Goal: Information Seeking & Learning: Find specific fact

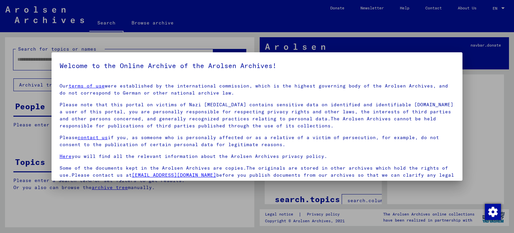
scroll to position [57, 0]
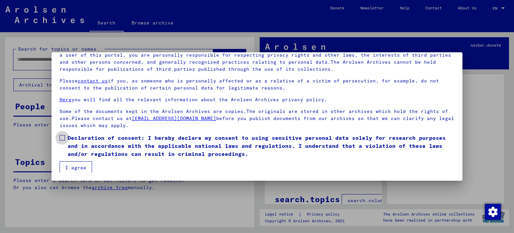
click at [120, 137] on span "Declaration of consent: I hereby declare my consent to using sensitive personal…" at bounding box center [261, 146] width 387 height 24
click at [67, 174] on mat-dialog-container "Welcome to the Online Archive of the Arolsen Archives! Our terms of use were es…" at bounding box center [257, 116] width 411 height 128
click at [74, 167] on button "I agree" at bounding box center [76, 167] width 32 height 13
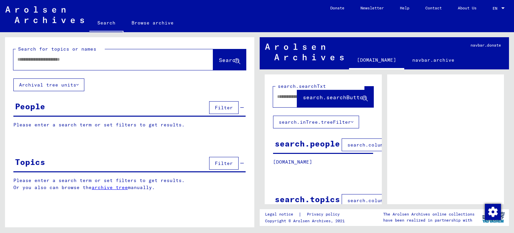
click at [96, 63] on input "text" at bounding box center [107, 59] width 180 height 7
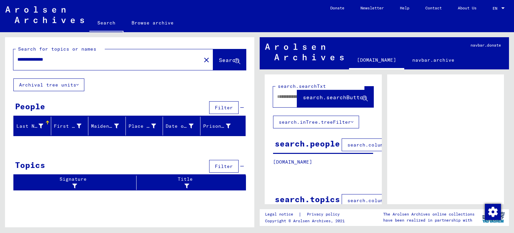
click at [50, 61] on input "**********" at bounding box center [107, 59] width 180 height 7
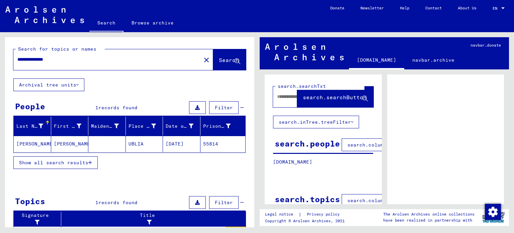
click at [104, 57] on input "**********" at bounding box center [107, 59] width 180 height 7
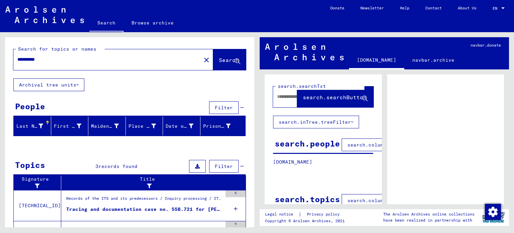
type input "*********"
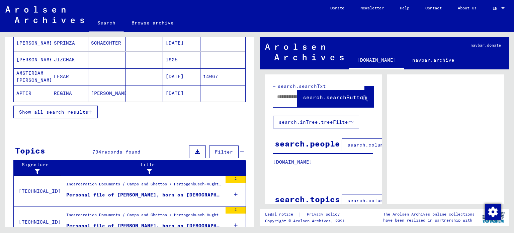
scroll to position [106, 0]
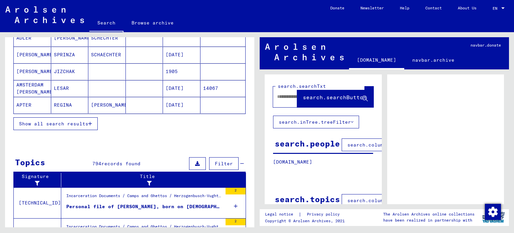
click at [88, 122] on span "Show all search results" at bounding box center [53, 124] width 69 height 6
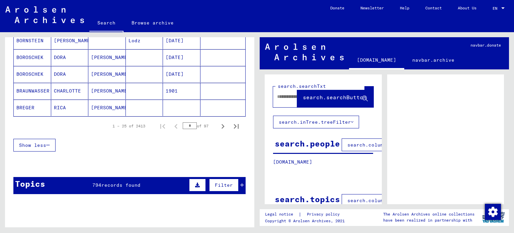
scroll to position [442, 0]
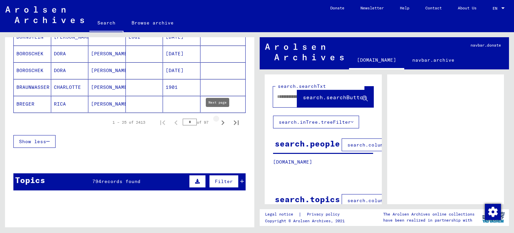
click at [218, 120] on icon "Next page" at bounding box center [222, 122] width 9 height 9
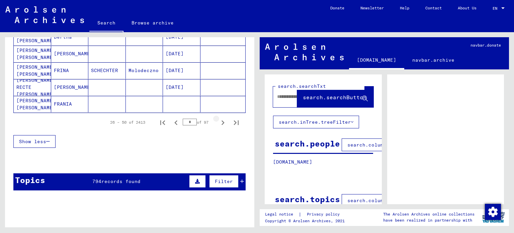
click at [218, 119] on icon "Next page" at bounding box center [222, 122] width 9 height 9
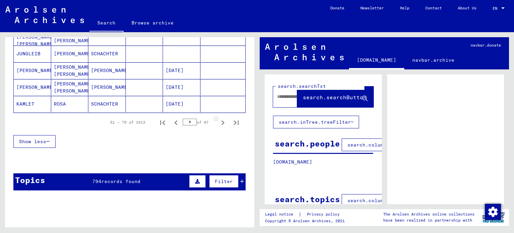
click at [218, 119] on icon "Next page" at bounding box center [222, 122] width 9 height 9
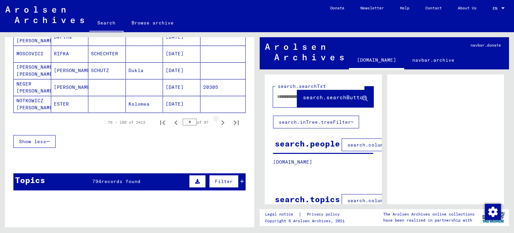
click at [218, 119] on icon "Next page" at bounding box center [222, 122] width 9 height 9
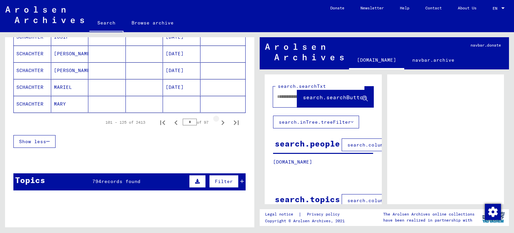
click at [218, 119] on icon "Next page" at bounding box center [222, 122] width 9 height 9
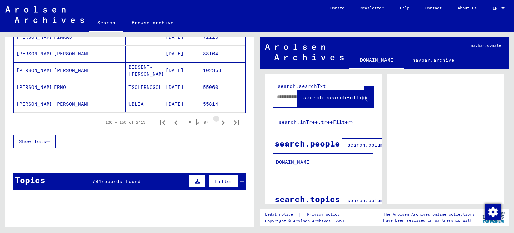
type input "*"
click at [184, 88] on mat-cell "[DATE]" at bounding box center [181, 87] width 37 height 16
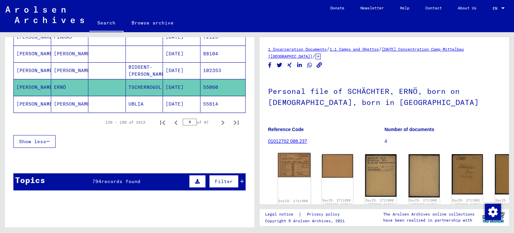
click at [283, 172] on div "DocID: 2711899 ([PERSON_NAME])" at bounding box center [294, 181] width 33 height 56
click at [292, 161] on img at bounding box center [294, 165] width 33 height 24
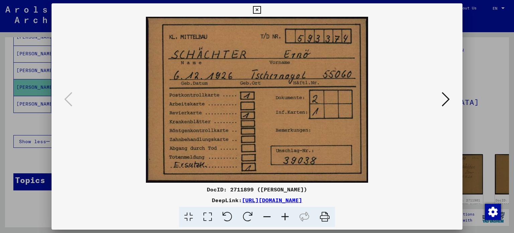
click at [441, 99] on button at bounding box center [446, 99] width 12 height 19
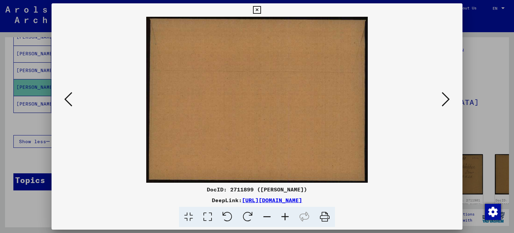
click at [441, 99] on button at bounding box center [446, 99] width 12 height 19
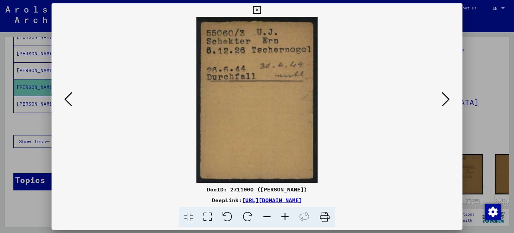
click at [450, 108] on button at bounding box center [446, 99] width 12 height 19
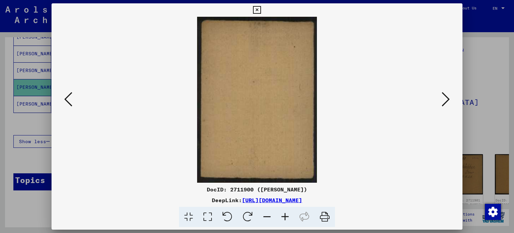
click at [446, 106] on icon at bounding box center [446, 99] width 8 height 16
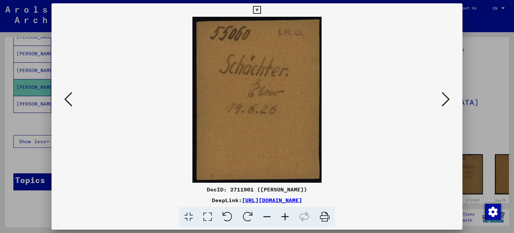
click at [446, 106] on icon at bounding box center [446, 99] width 8 height 16
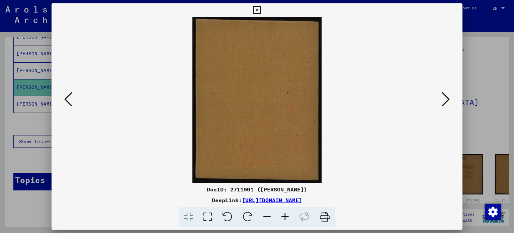
click at [446, 106] on icon at bounding box center [446, 99] width 8 height 16
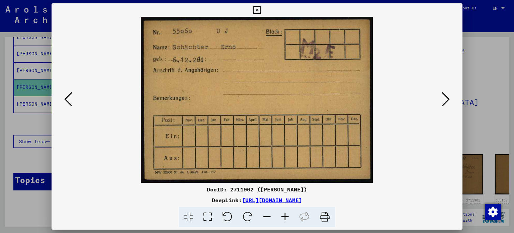
click at [446, 106] on icon at bounding box center [446, 99] width 8 height 16
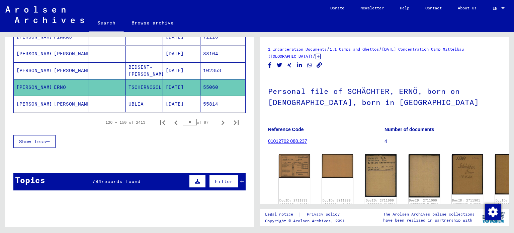
click at [205, 145] on div "Show less" at bounding box center [129, 141] width 232 height 19
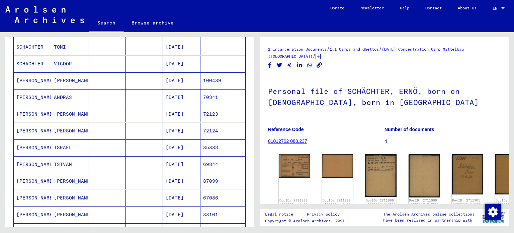
scroll to position [134, 0]
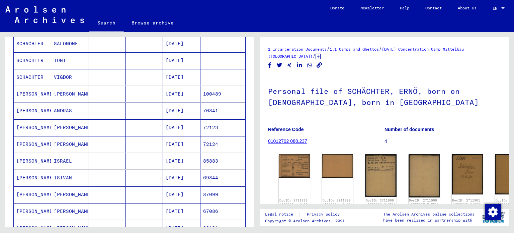
click at [184, 112] on mat-cell "[DATE]" at bounding box center [181, 110] width 37 height 16
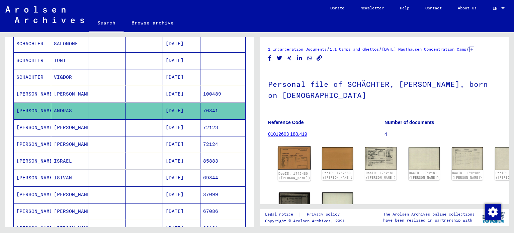
click at [294, 163] on img at bounding box center [294, 157] width 33 height 23
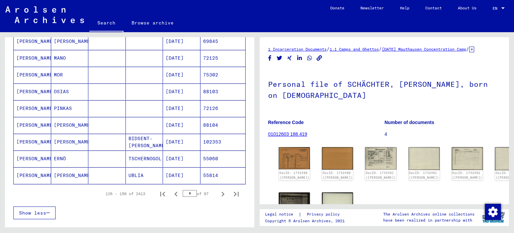
scroll to position [374, 0]
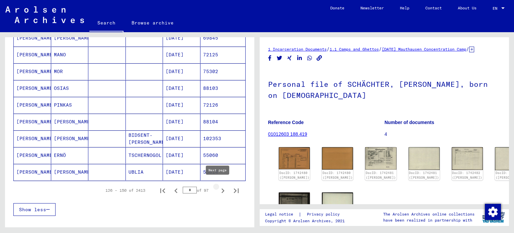
click at [218, 186] on icon "Next page" at bounding box center [222, 190] width 9 height 9
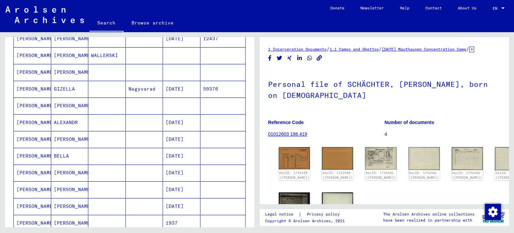
scroll to position [179, 0]
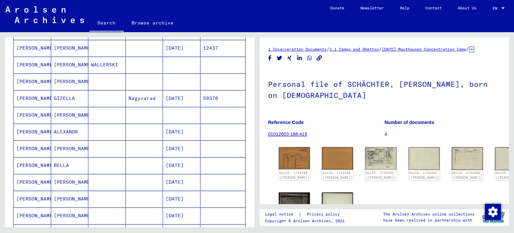
click at [221, 124] on mat-cell at bounding box center [223, 132] width 45 height 16
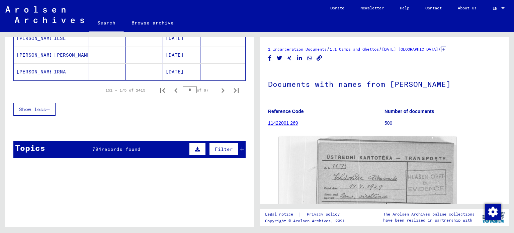
scroll to position [475, 0]
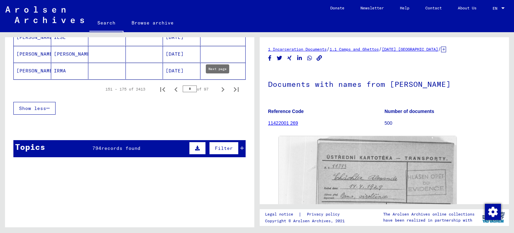
click at [222, 87] on icon "Next page" at bounding box center [223, 89] width 3 height 5
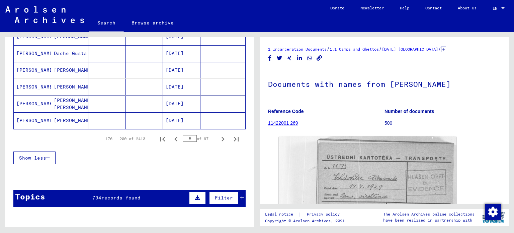
scroll to position [457, 0]
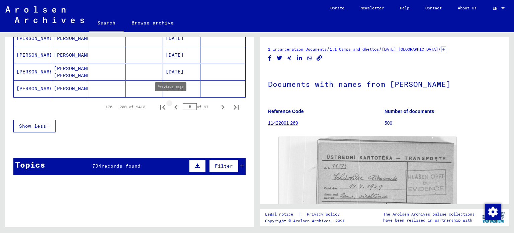
click at [171, 103] on icon "Previous page" at bounding box center [175, 106] width 9 height 9
click at [248, 162] on yv-its-grid-expansion-panel "Topics 794 records found Filter Signature Title [TECHNICAL_ID] Incarceration Do…" at bounding box center [129, 169] width 249 height 22
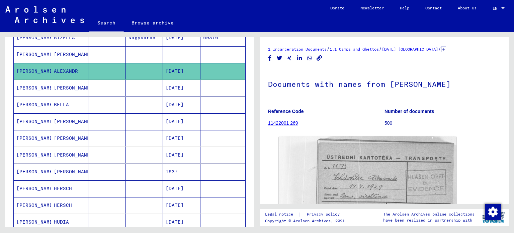
scroll to position [234, 0]
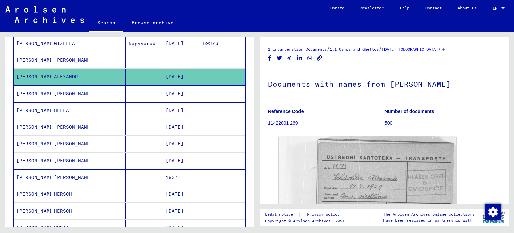
click at [206, 108] on mat-cell at bounding box center [223, 110] width 45 height 16
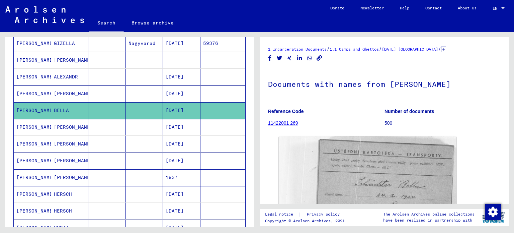
click at [201, 143] on mat-cell at bounding box center [223, 144] width 45 height 16
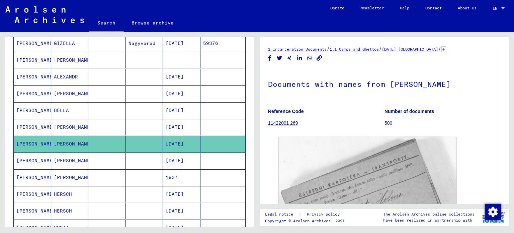
drag, startPoint x: 249, startPoint y: 105, endPoint x: 254, endPoint y: 95, distance: 11.4
click at [254, 95] on div "Search for topics or names ********* close Search Archival tree units People 24…" at bounding box center [129, 134] width 249 height 195
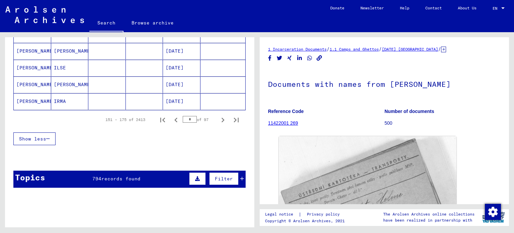
scroll to position [435, 0]
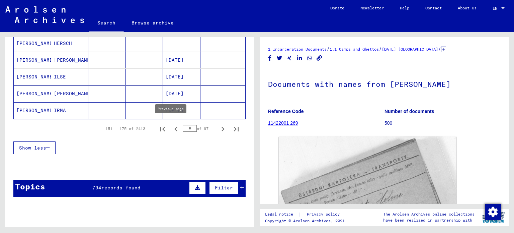
click at [173, 125] on icon "Previous page" at bounding box center [175, 128] width 9 height 9
type input "*"
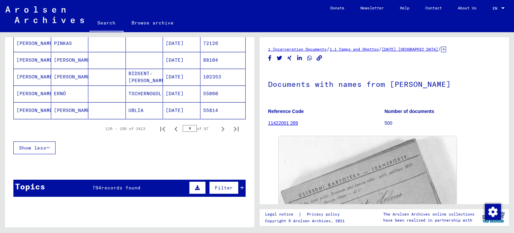
click at [208, 89] on mat-cell "55060" at bounding box center [223, 93] width 45 height 16
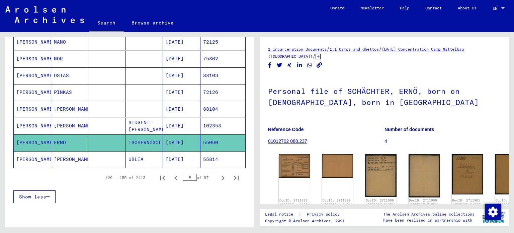
scroll to position [351, 0]
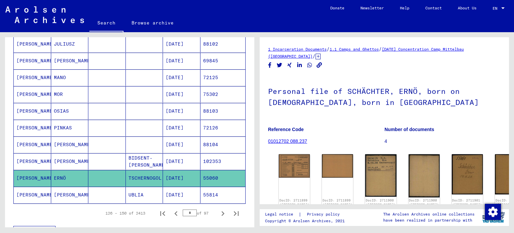
click at [203, 112] on mat-cell "88103" at bounding box center [223, 111] width 45 height 16
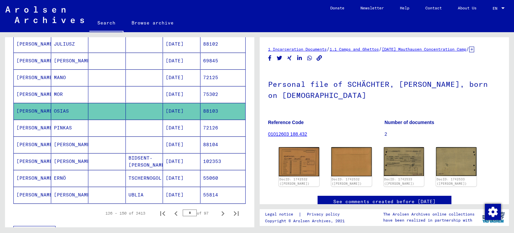
click at [201, 120] on mat-cell "72126" at bounding box center [223, 128] width 45 height 16
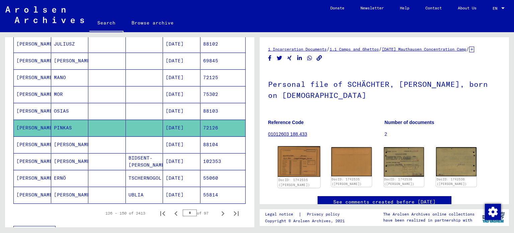
click at [302, 171] on img at bounding box center [299, 161] width 43 height 30
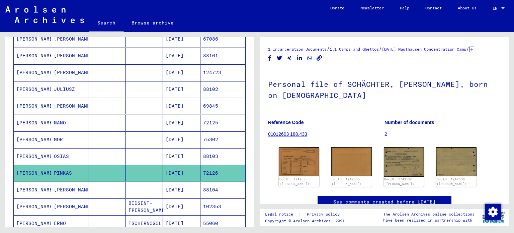
scroll to position [304, 0]
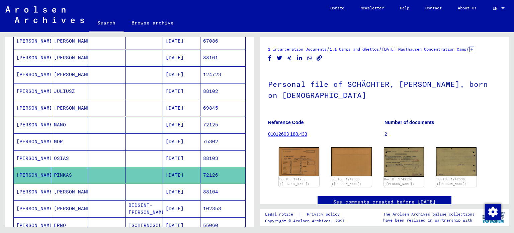
click at [222, 126] on mat-cell "72125" at bounding box center [223, 125] width 45 height 16
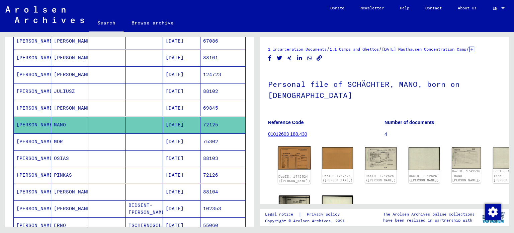
click at [289, 164] on img at bounding box center [294, 157] width 33 height 23
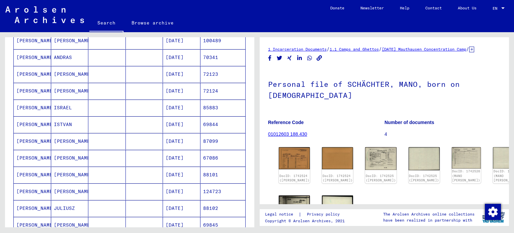
scroll to position [184, 0]
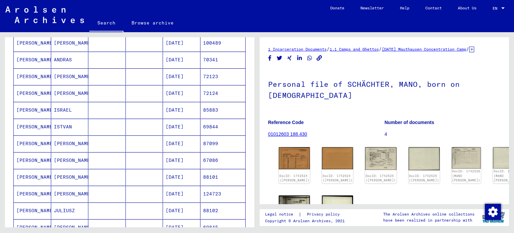
click at [224, 122] on mat-cell "69844" at bounding box center [223, 127] width 45 height 16
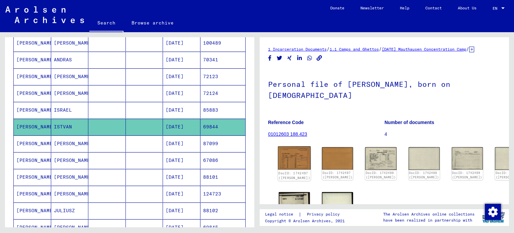
click at [281, 165] on img at bounding box center [294, 157] width 33 height 23
click at [210, 107] on mat-cell "85883" at bounding box center [223, 110] width 45 height 16
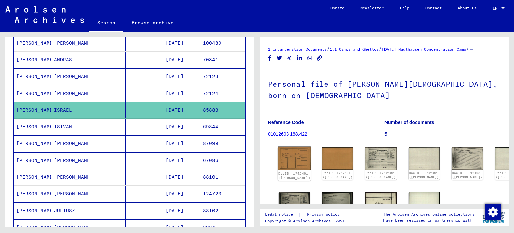
click at [291, 170] on img at bounding box center [294, 157] width 33 height 23
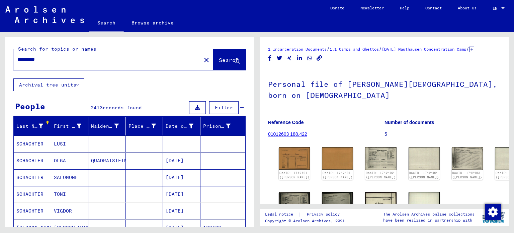
click at [121, 67] on div "*********" at bounding box center [105, 59] width 184 height 15
click at [107, 58] on input "*********" at bounding box center [107, 59] width 180 height 7
type input "**********"
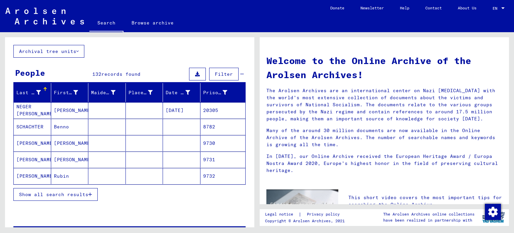
scroll to position [35, 0]
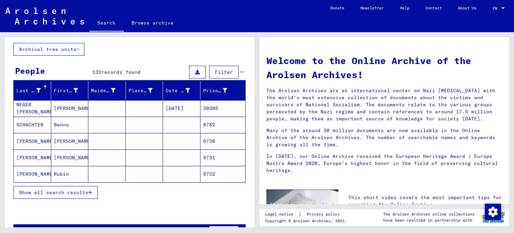
click at [48, 191] on span "Show all search results" at bounding box center [53, 192] width 69 height 6
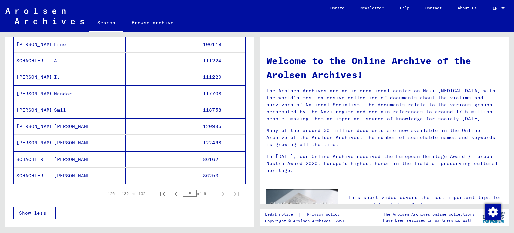
scroll to position [368, 0]
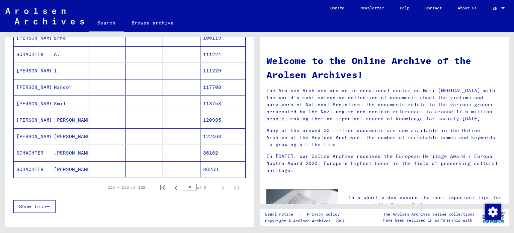
click at [183, 187] on input "*" at bounding box center [190, 186] width 14 height 7
click at [176, 187] on button "Previous page" at bounding box center [175, 186] width 13 height 13
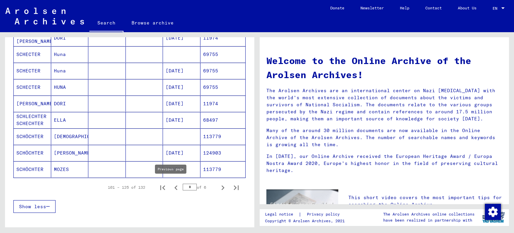
click at [183, 186] on input "*" at bounding box center [190, 186] width 14 height 7
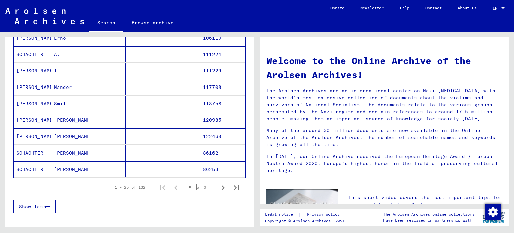
drag, startPoint x: 248, startPoint y: 188, endPoint x: 257, endPoint y: 146, distance: 43.9
click at [257, 32] on div "**********" at bounding box center [257, 32] width 514 height 0
drag, startPoint x: 249, startPoint y: 167, endPoint x: 252, endPoint y: 157, distance: 10.9
click at [252, 157] on div "**********" at bounding box center [129, 134] width 249 height 195
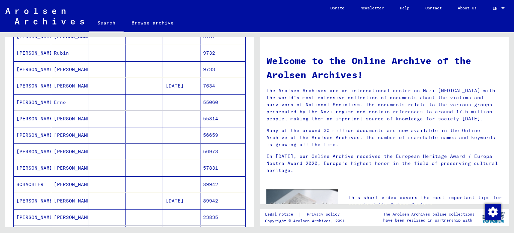
scroll to position [161, 0]
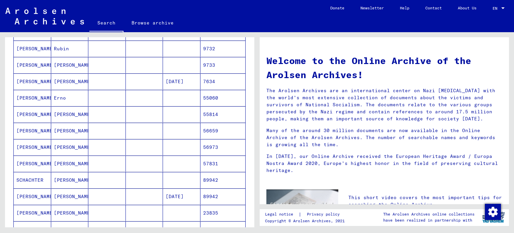
click at [208, 131] on mat-cell "56659" at bounding box center [223, 131] width 45 height 16
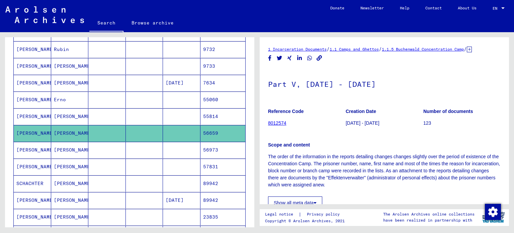
click at [209, 149] on mat-cell "56973" at bounding box center [223, 150] width 45 height 16
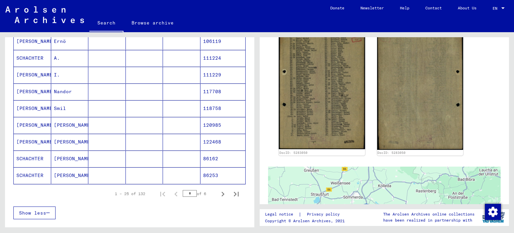
scroll to position [374, 0]
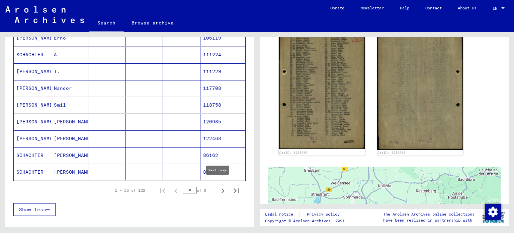
click at [218, 186] on icon "Next page" at bounding box center [222, 190] width 9 height 9
type input "*"
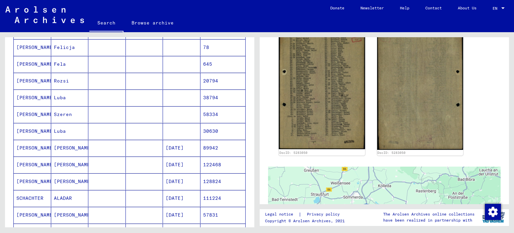
scroll to position [281, 0]
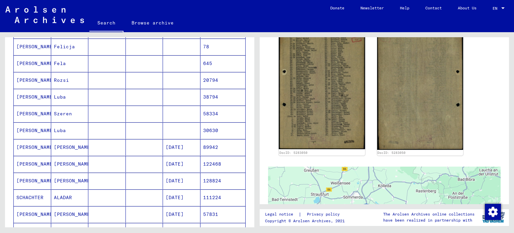
click at [224, 159] on mat-cell "122468" at bounding box center [223, 164] width 45 height 16
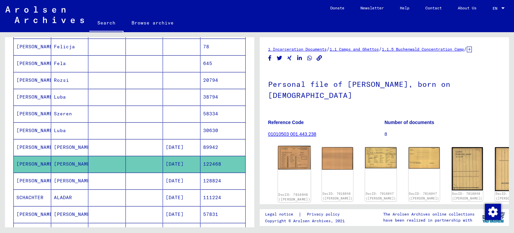
click at [295, 172] on div "DocID: 7016046 ([PERSON_NAME])" at bounding box center [294, 174] width 33 height 57
click at [289, 159] on img at bounding box center [294, 158] width 33 height 24
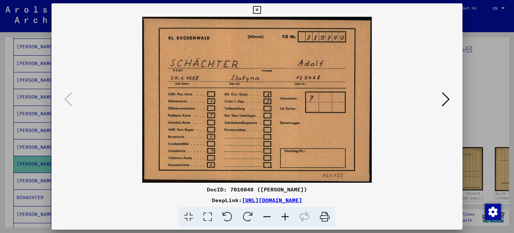
click at [451, 99] on button at bounding box center [446, 99] width 12 height 19
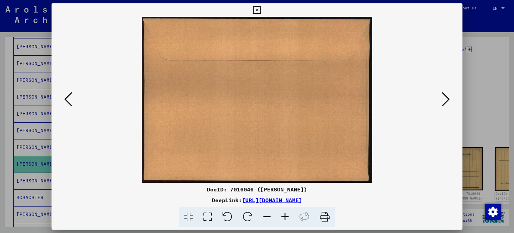
click at [449, 100] on icon at bounding box center [446, 99] width 8 height 16
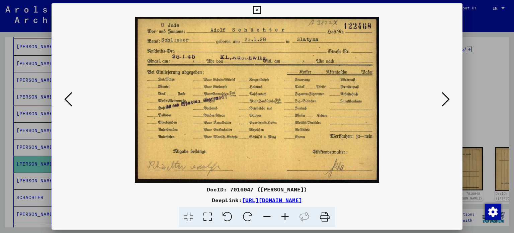
click at [449, 100] on icon at bounding box center [446, 99] width 8 height 16
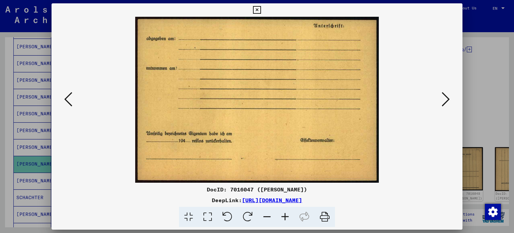
click at [449, 100] on icon at bounding box center [446, 99] width 8 height 16
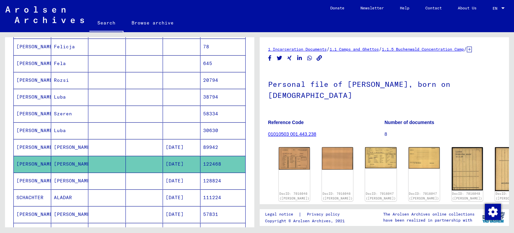
click at [226, 175] on mat-cell "128824" at bounding box center [223, 180] width 45 height 16
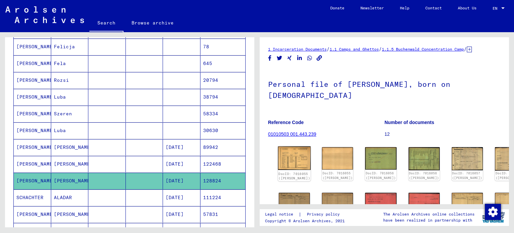
click at [289, 164] on img at bounding box center [294, 158] width 33 height 24
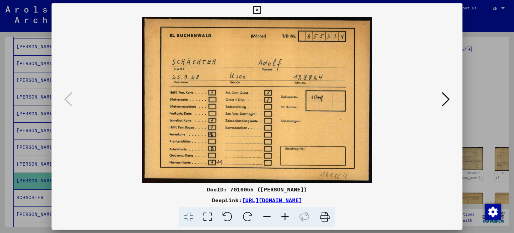
click at [440, 99] on button at bounding box center [446, 99] width 12 height 19
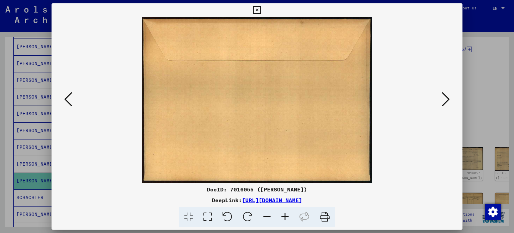
click at [444, 100] on icon at bounding box center [446, 99] width 8 height 16
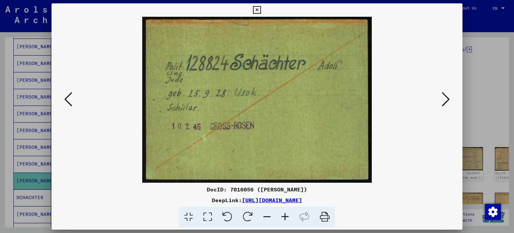
click at [444, 100] on icon at bounding box center [446, 99] width 8 height 16
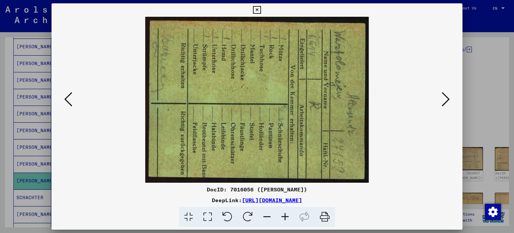
click at [444, 100] on icon at bounding box center [446, 99] width 8 height 16
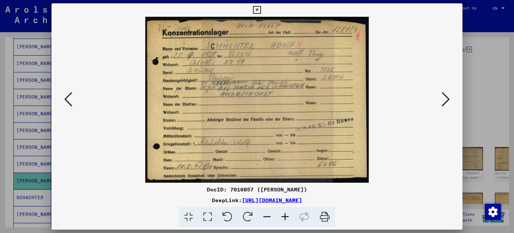
click at [32, 145] on div at bounding box center [257, 116] width 514 height 233
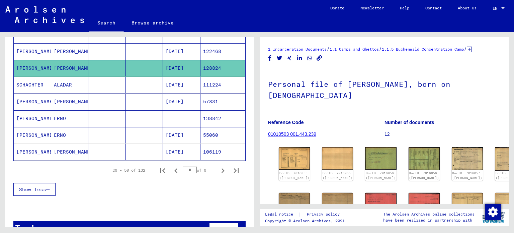
scroll to position [397, 0]
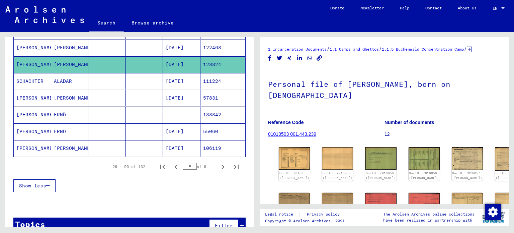
click at [171, 130] on mat-cell "[DATE]" at bounding box center [181, 131] width 37 height 16
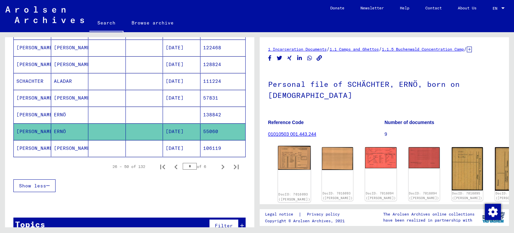
click at [286, 162] on img at bounding box center [294, 158] width 33 height 24
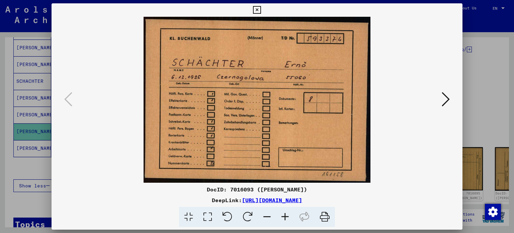
click at [436, 101] on img at bounding box center [257, 100] width 366 height 166
click at [443, 98] on icon at bounding box center [446, 99] width 8 height 16
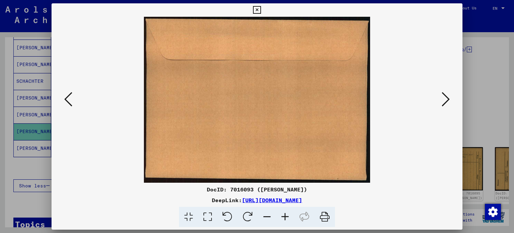
click at [443, 98] on icon at bounding box center [446, 99] width 8 height 16
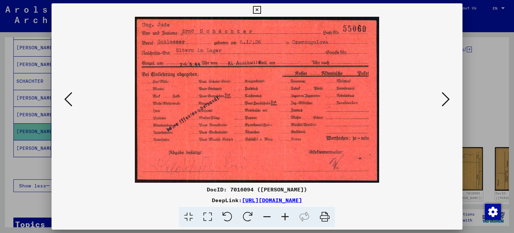
click at [33, 91] on div at bounding box center [257, 116] width 514 height 233
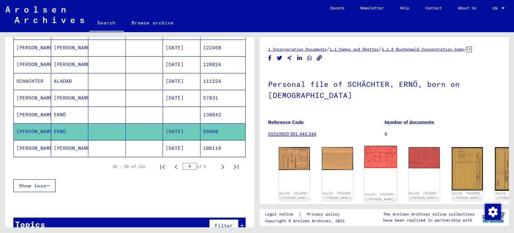
click at [365, 165] on img at bounding box center [381, 157] width 33 height 22
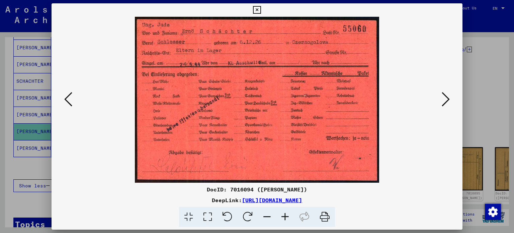
click at [27, 155] on div at bounding box center [257, 116] width 514 height 233
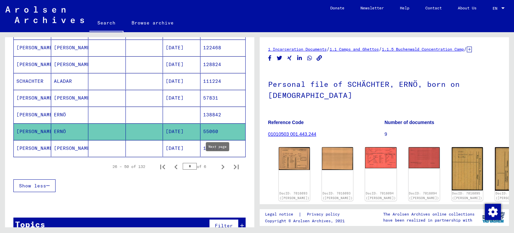
click at [220, 163] on icon "Next page" at bounding box center [222, 166] width 9 height 9
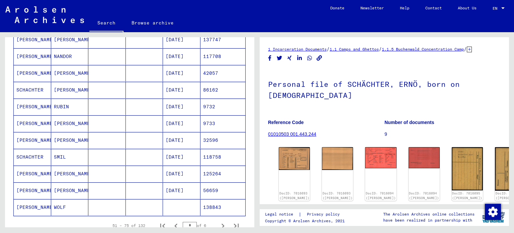
scroll to position [358, 0]
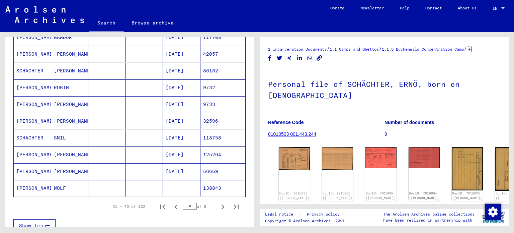
click at [201, 154] on mat-cell "125264" at bounding box center [223, 154] width 45 height 16
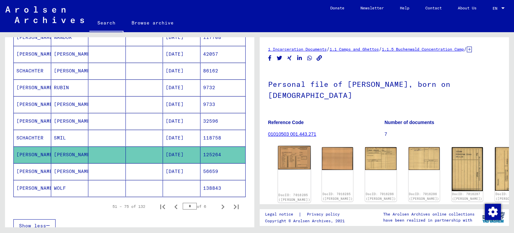
click at [283, 165] on img at bounding box center [294, 157] width 33 height 23
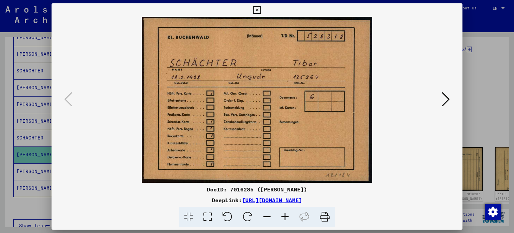
click at [445, 102] on icon at bounding box center [446, 99] width 8 height 16
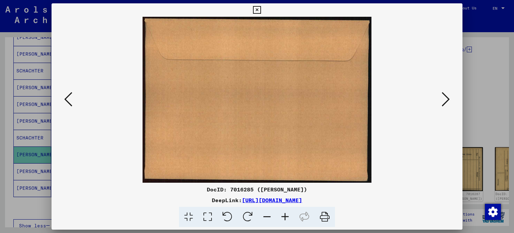
click at [445, 102] on icon at bounding box center [446, 99] width 8 height 16
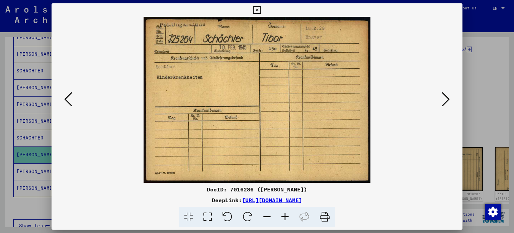
click at [445, 102] on icon at bounding box center [446, 99] width 8 height 16
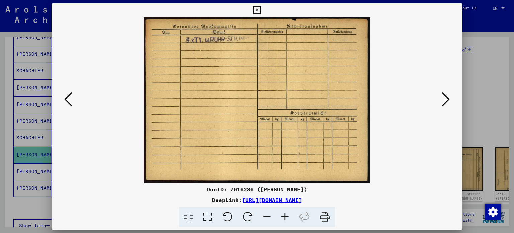
click at [445, 102] on icon at bounding box center [446, 99] width 8 height 16
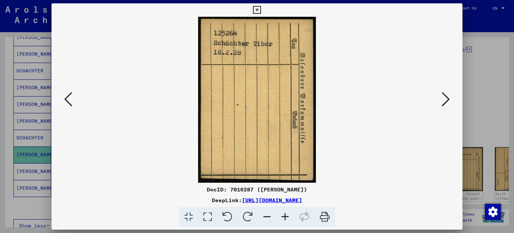
click at [445, 102] on icon at bounding box center [446, 99] width 8 height 16
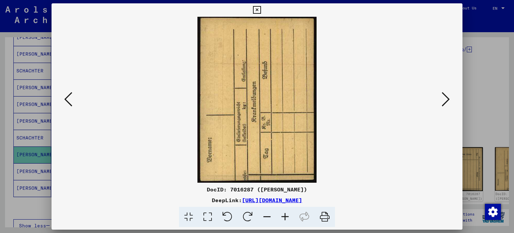
click at [445, 102] on icon at bounding box center [446, 99] width 8 height 16
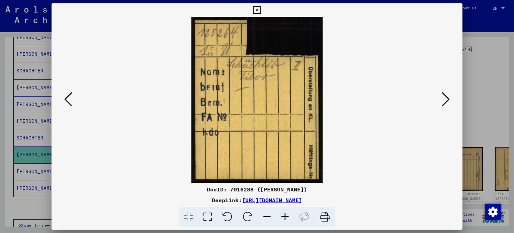
click at [445, 102] on icon at bounding box center [446, 99] width 8 height 16
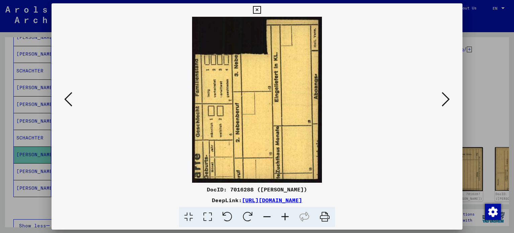
click at [445, 102] on icon at bounding box center [446, 99] width 8 height 16
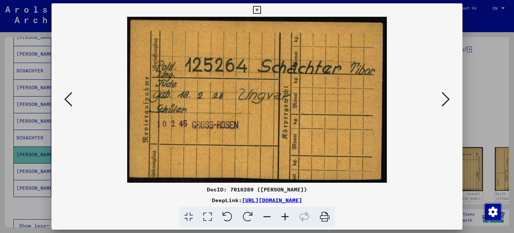
click at [445, 102] on icon at bounding box center [446, 99] width 8 height 16
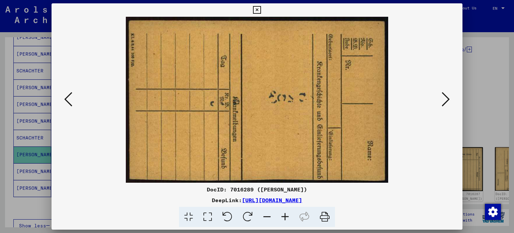
click at [445, 102] on icon at bounding box center [446, 99] width 8 height 16
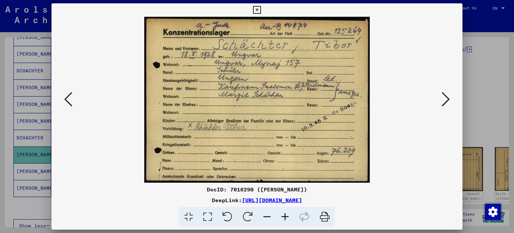
click at [432, 92] on img at bounding box center [257, 100] width 366 height 166
click at [444, 100] on icon at bounding box center [446, 99] width 8 height 16
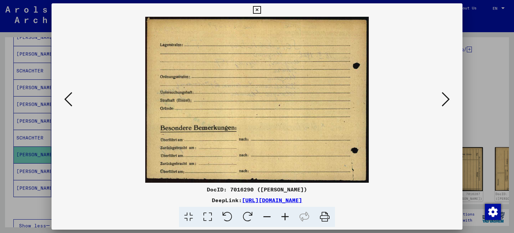
click at [444, 100] on icon at bounding box center [446, 99] width 8 height 16
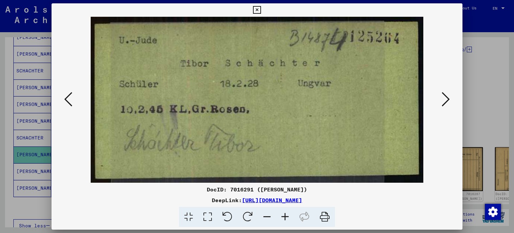
click at [444, 100] on icon at bounding box center [446, 99] width 8 height 16
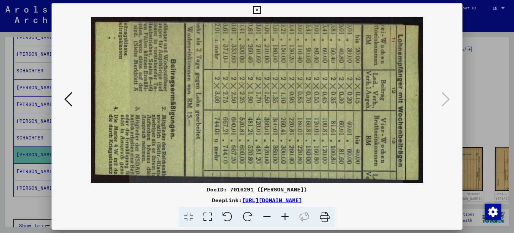
click at [478, 101] on div at bounding box center [257, 116] width 514 height 233
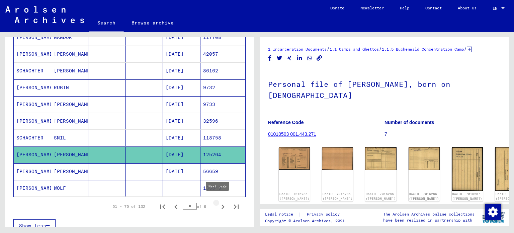
click at [218, 205] on icon "Next page" at bounding box center [222, 206] width 9 height 9
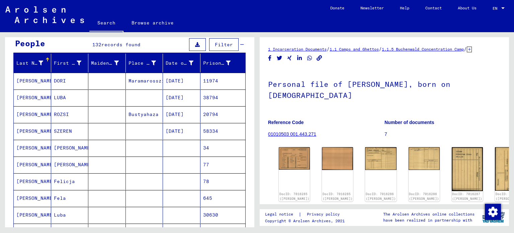
scroll to position [54, 0]
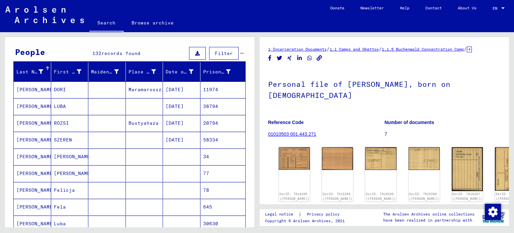
click at [205, 89] on mat-cell "11974" at bounding box center [223, 89] width 45 height 16
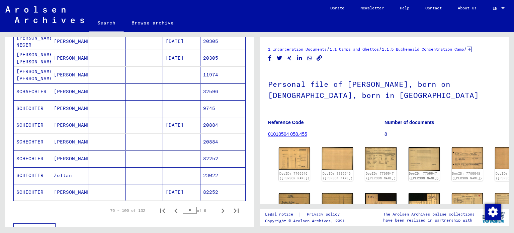
scroll to position [363, 0]
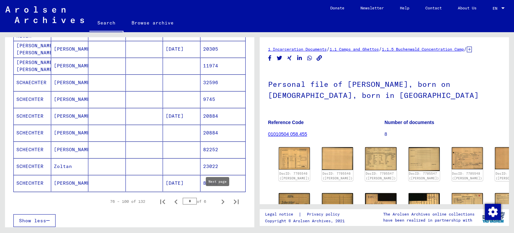
click at [218, 197] on icon "Next page" at bounding box center [222, 201] width 9 height 9
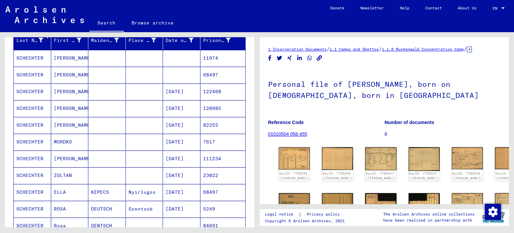
scroll to position [72, 0]
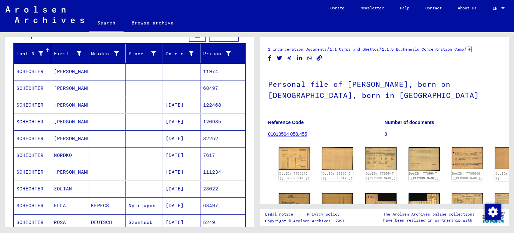
click at [216, 110] on mat-cell "122468" at bounding box center [223, 105] width 45 height 16
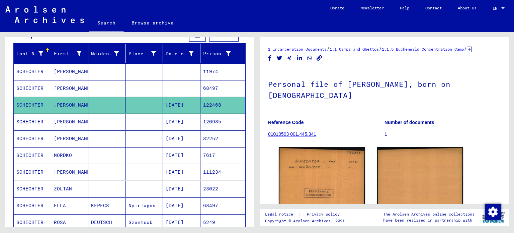
drag, startPoint x: 249, startPoint y: 99, endPoint x: 249, endPoint y: 124, distance: 25.1
click at [249, 124] on div "**********" at bounding box center [129, 134] width 249 height 195
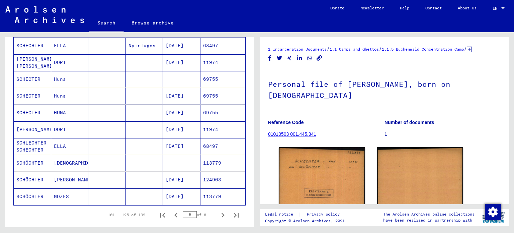
scroll to position [406, 0]
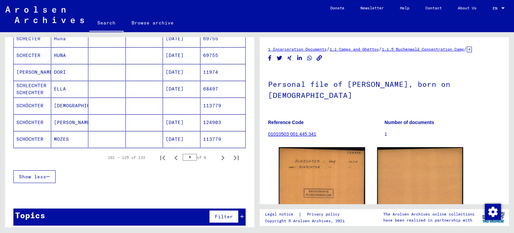
click at [220, 160] on div "101 – 125 of 132 * of 6" at bounding box center [129, 157] width 232 height 19
click at [218, 154] on icon "Next page" at bounding box center [222, 157] width 9 height 9
type input "*"
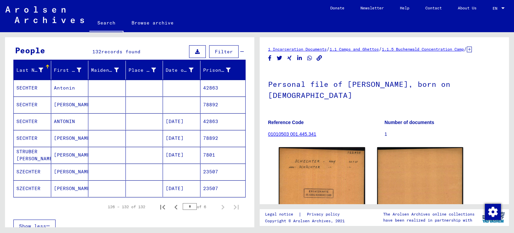
scroll to position [55, 0]
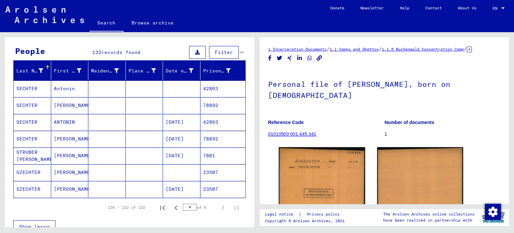
click at [212, 142] on mat-cell "78892" at bounding box center [223, 139] width 45 height 16
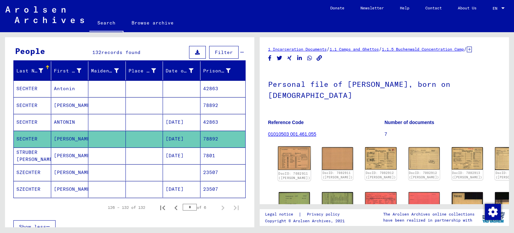
click at [286, 166] on img at bounding box center [294, 157] width 33 height 23
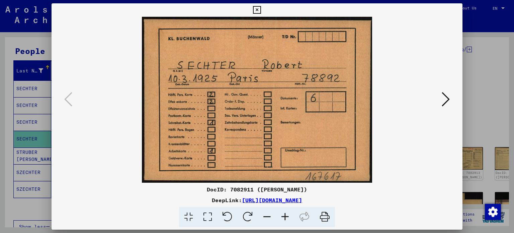
click at [11, 80] on div at bounding box center [257, 116] width 514 height 233
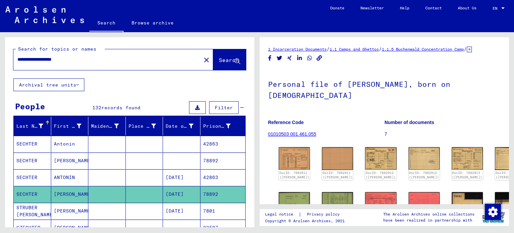
click at [105, 69] on div "**********" at bounding box center [113, 59] width 200 height 21
click at [99, 57] on input "**********" at bounding box center [107, 59] width 180 height 7
type input "**********"
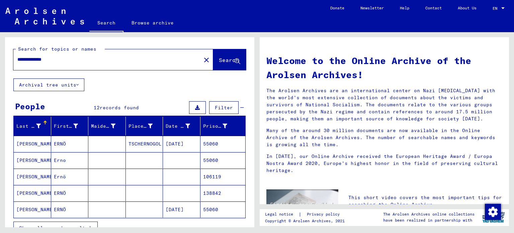
click at [116, 161] on mat-cell at bounding box center [106, 160] width 37 height 16
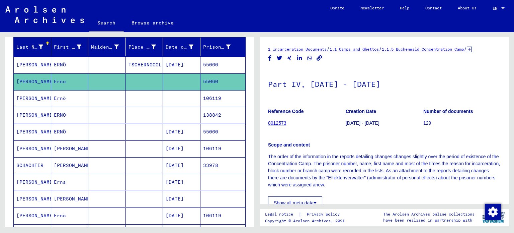
scroll to position [80, 0]
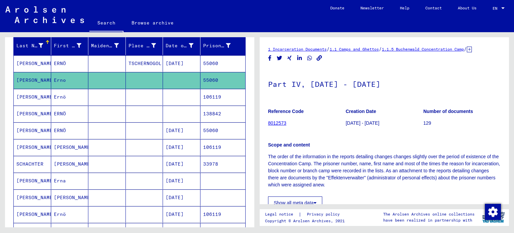
click at [185, 127] on mat-cell "[DATE]" at bounding box center [181, 130] width 37 height 16
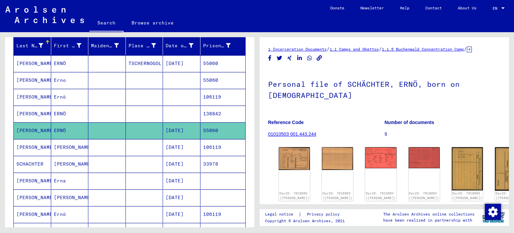
click at [193, 64] on mat-cell "[DATE]" at bounding box center [181, 63] width 37 height 16
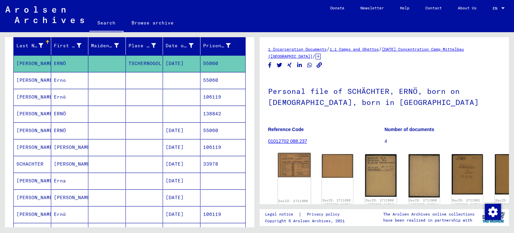
click at [290, 162] on img at bounding box center [294, 165] width 33 height 24
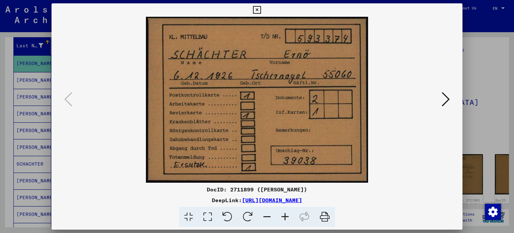
click at [443, 102] on icon at bounding box center [446, 99] width 8 height 16
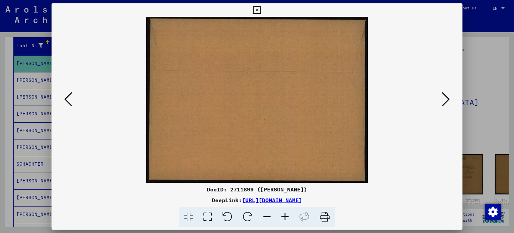
click at [443, 102] on icon at bounding box center [446, 99] width 8 height 16
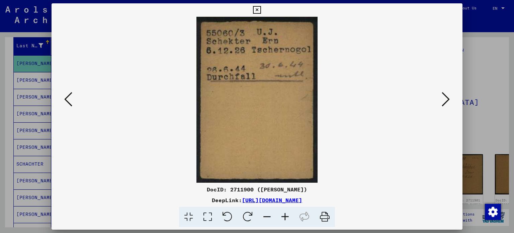
click at [443, 102] on icon at bounding box center [446, 99] width 8 height 16
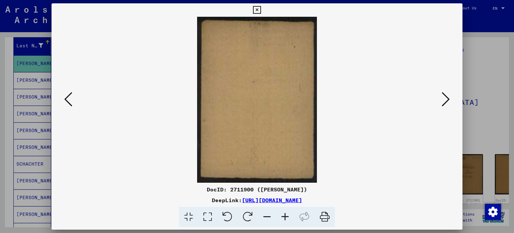
click at [443, 102] on icon at bounding box center [446, 99] width 8 height 16
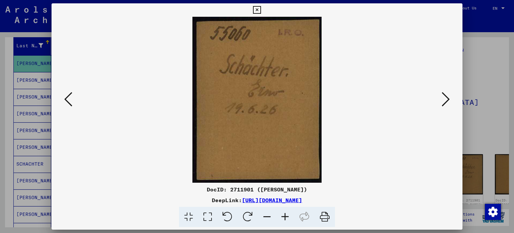
click at [443, 102] on icon at bounding box center [446, 99] width 8 height 16
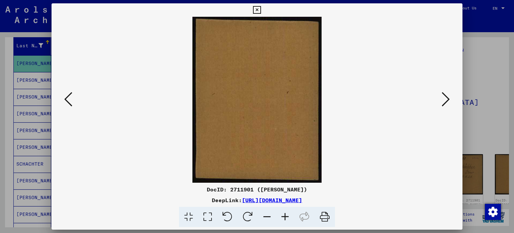
click at [443, 102] on icon at bounding box center [446, 99] width 8 height 16
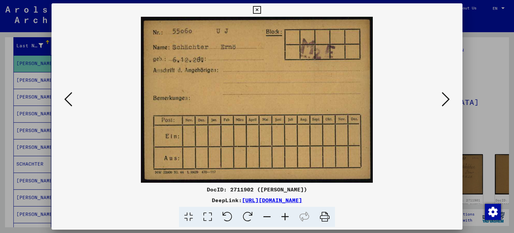
click at [443, 102] on icon at bounding box center [446, 99] width 8 height 16
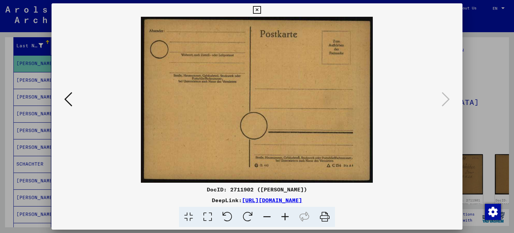
click at [67, 95] on icon at bounding box center [68, 99] width 8 height 16
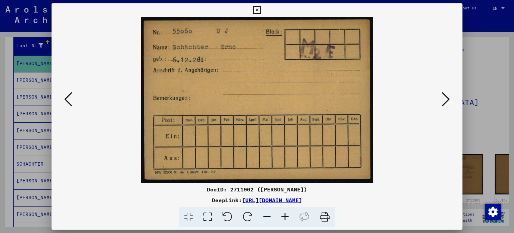
click at [67, 95] on icon at bounding box center [68, 99] width 8 height 16
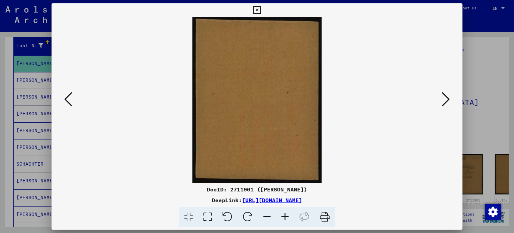
click at [67, 95] on icon at bounding box center [68, 99] width 8 height 16
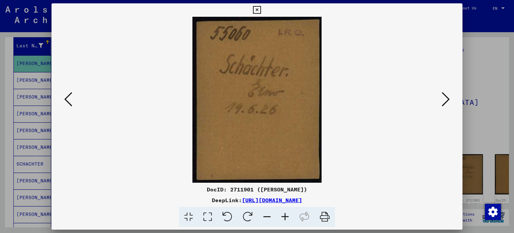
click at [4, 111] on div at bounding box center [257, 116] width 514 height 233
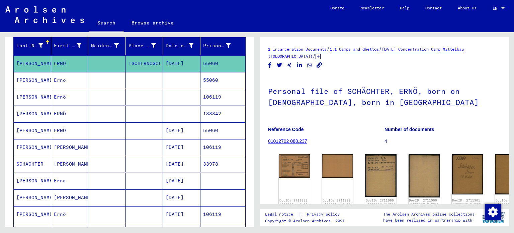
click at [122, 133] on mat-cell at bounding box center [106, 130] width 37 height 16
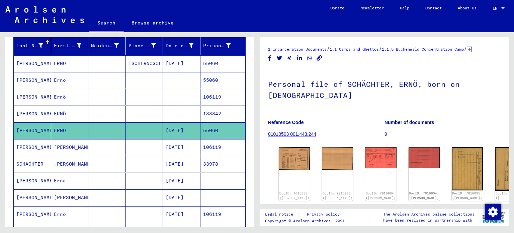
drag, startPoint x: 249, startPoint y: 108, endPoint x: 250, endPoint y: 126, distance: 17.4
click at [250, 126] on div "**********" at bounding box center [129, 134] width 249 height 195
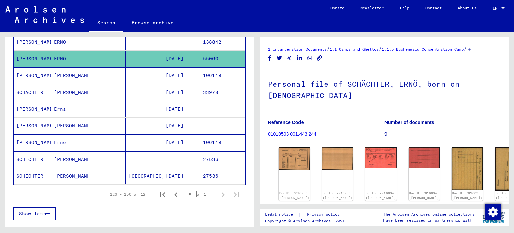
scroll to position [154, 0]
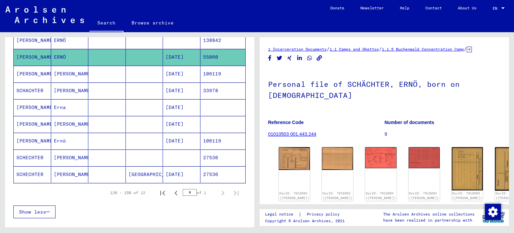
click at [188, 208] on div "Show less" at bounding box center [129, 211] width 232 height 19
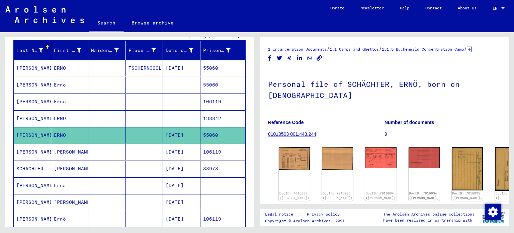
scroll to position [75, 0]
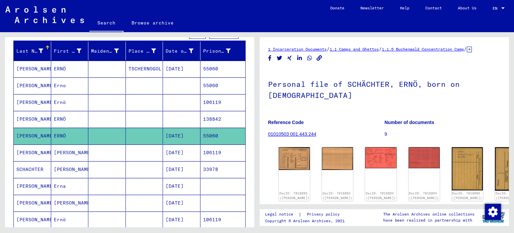
click at [222, 116] on mat-cell "138842" at bounding box center [223, 119] width 45 height 16
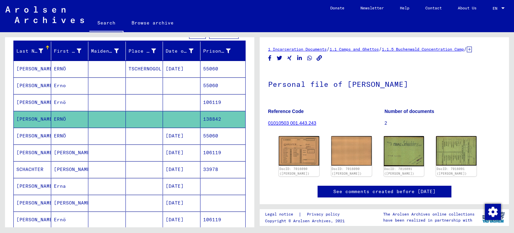
click at [210, 83] on mat-cell "55060" at bounding box center [223, 85] width 45 height 16
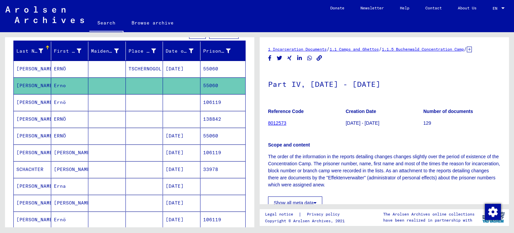
click at [510, 62] on div "1 Incarceration Documents / 1.1 Camps and Ghettos / 1.1.5 Buchenwald Concentrat…" at bounding box center [385, 129] width 257 height 195
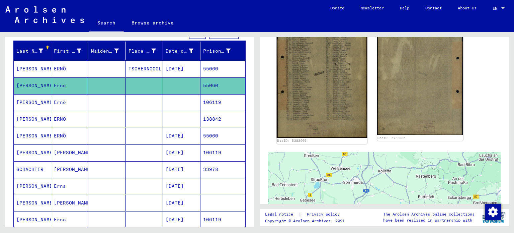
click at [315, 106] on img at bounding box center [322, 74] width 90 height 128
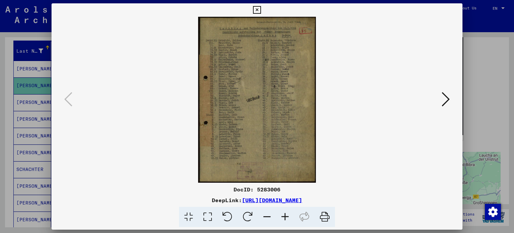
scroll to position [198, 0]
click at [239, 110] on img at bounding box center [257, 100] width 366 height 166
click at [283, 215] on icon at bounding box center [285, 217] width 18 height 20
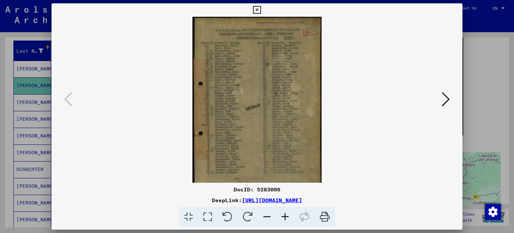
click at [283, 215] on icon at bounding box center [285, 217] width 18 height 20
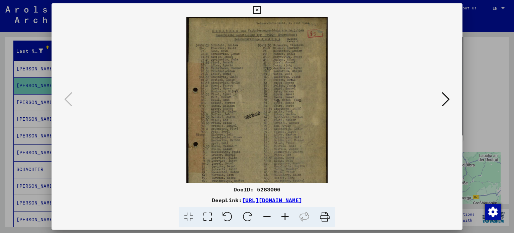
click at [283, 215] on icon at bounding box center [285, 217] width 18 height 20
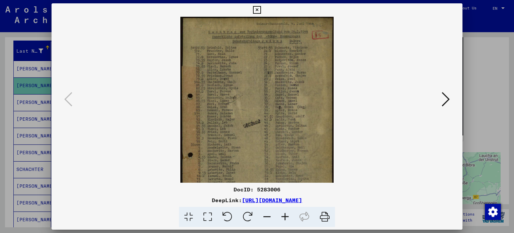
click at [283, 215] on icon at bounding box center [285, 217] width 18 height 20
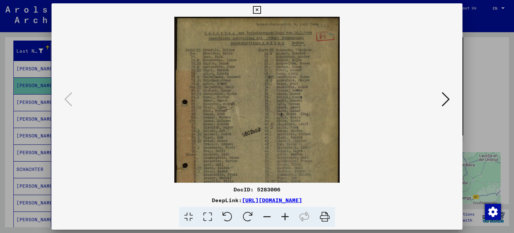
click at [283, 215] on icon at bounding box center [285, 217] width 18 height 20
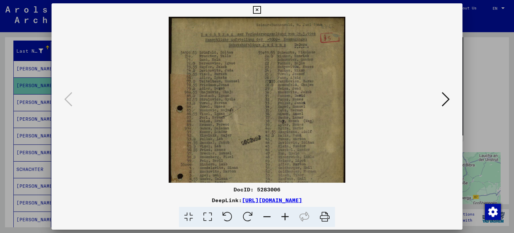
click at [283, 215] on icon at bounding box center [285, 217] width 18 height 20
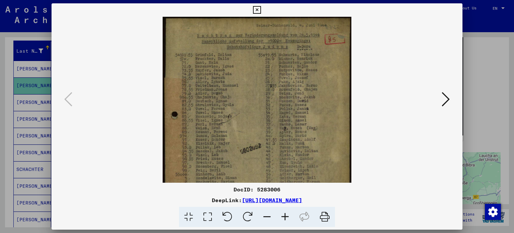
click at [283, 215] on icon at bounding box center [285, 217] width 18 height 20
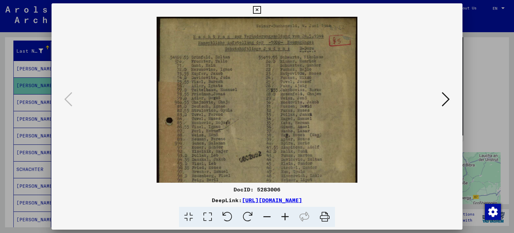
click at [283, 215] on icon at bounding box center [285, 217] width 18 height 20
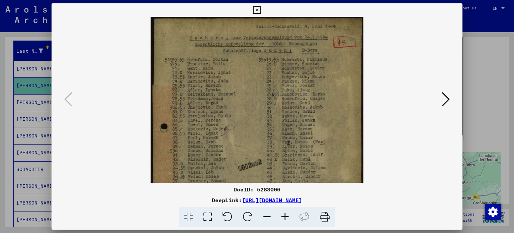
click at [283, 215] on icon at bounding box center [285, 217] width 18 height 20
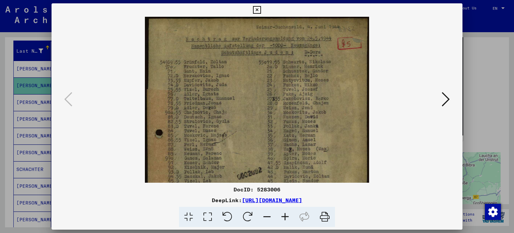
click at [283, 215] on icon at bounding box center [285, 217] width 18 height 20
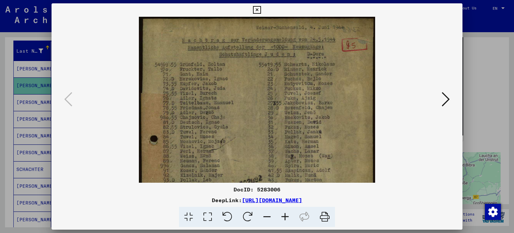
click at [283, 215] on icon at bounding box center [285, 217] width 18 height 20
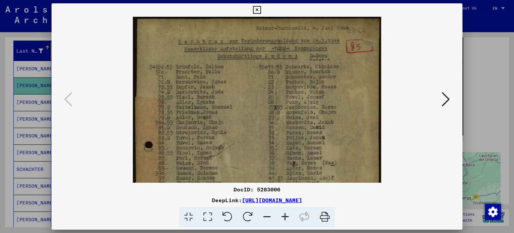
click at [283, 215] on icon at bounding box center [285, 217] width 18 height 20
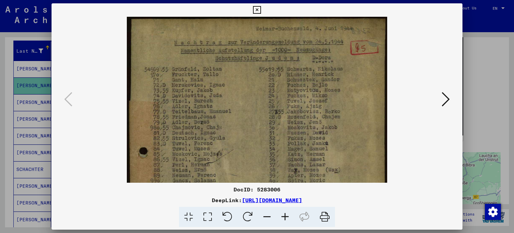
click at [283, 215] on icon at bounding box center [285, 217] width 18 height 20
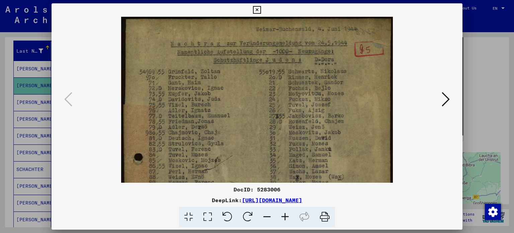
click at [283, 215] on icon at bounding box center [285, 217] width 18 height 20
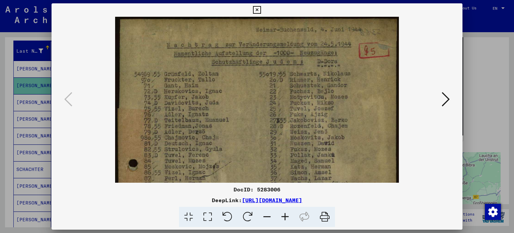
click at [283, 215] on icon at bounding box center [285, 217] width 18 height 20
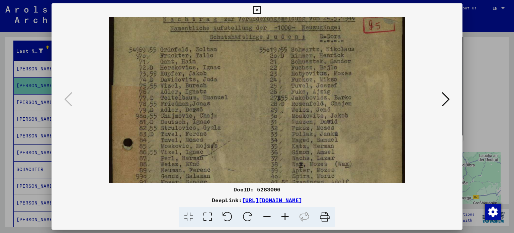
scroll to position [27, 0]
drag, startPoint x: 220, startPoint y: 107, endPoint x: 229, endPoint y: 79, distance: 29.4
click at [229, 79] on img at bounding box center [257, 197] width 296 height 417
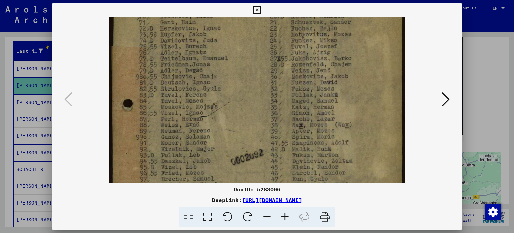
drag, startPoint x: 203, startPoint y: 134, endPoint x: 213, endPoint y: 97, distance: 38.7
click at [213, 97] on img at bounding box center [257, 159] width 296 height 417
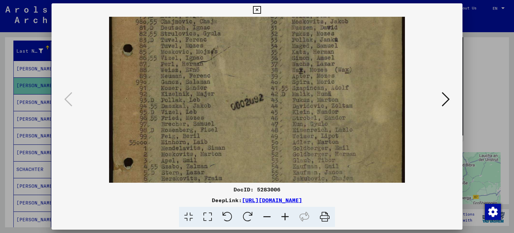
drag, startPoint x: 207, startPoint y: 136, endPoint x: 228, endPoint y: 82, distance: 57.9
click at [228, 82] on img at bounding box center [257, 104] width 296 height 417
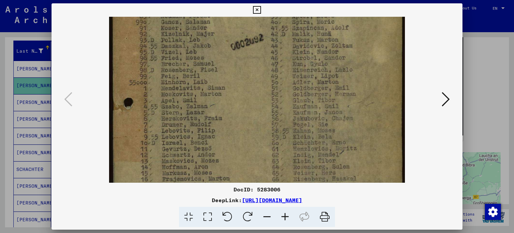
scroll to position [181, 0]
drag, startPoint x: 210, startPoint y: 138, endPoint x: 228, endPoint y: 78, distance: 62.9
click at [228, 78] on img at bounding box center [257, 43] width 296 height 417
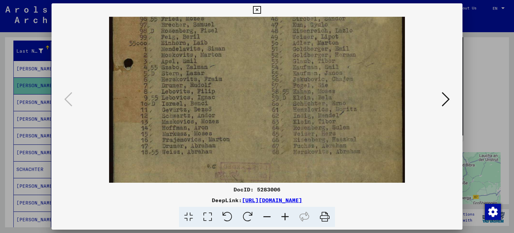
scroll to position [219, 0]
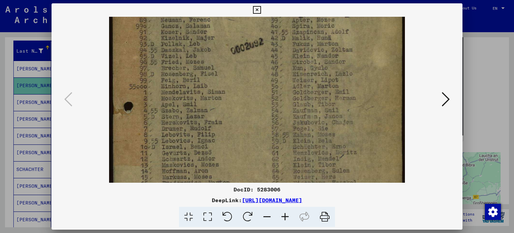
drag, startPoint x: 214, startPoint y: 131, endPoint x: 222, endPoint y: 146, distance: 16.5
click at [222, 146] on img at bounding box center [257, 48] width 296 height 417
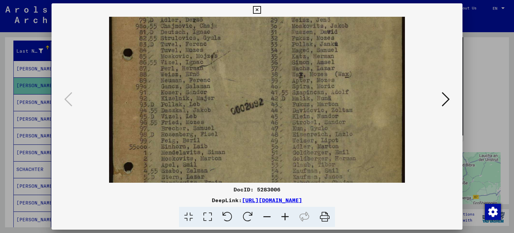
drag, startPoint x: 249, startPoint y: 85, endPoint x: 240, endPoint y: 152, distance: 67.2
click at [240, 152] on img at bounding box center [257, 108] width 296 height 417
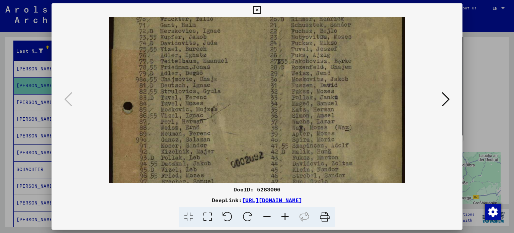
scroll to position [66, 0]
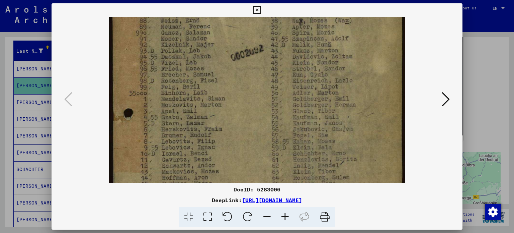
drag, startPoint x: 252, startPoint y: 64, endPoint x: 285, endPoint y: 17, distance: 57.2
click at [285, 17] on img at bounding box center [257, 55] width 296 height 417
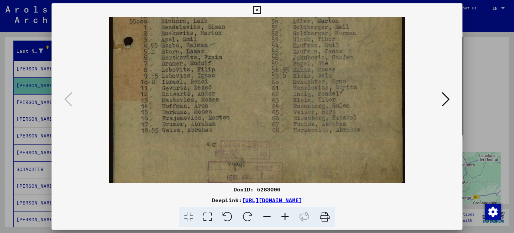
scroll to position [245, 0]
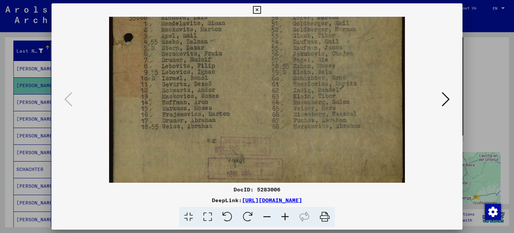
drag, startPoint x: 247, startPoint y: 109, endPoint x: 265, endPoint y: 35, distance: 76.7
click at [0, 112] on div at bounding box center [257, 116] width 514 height 233
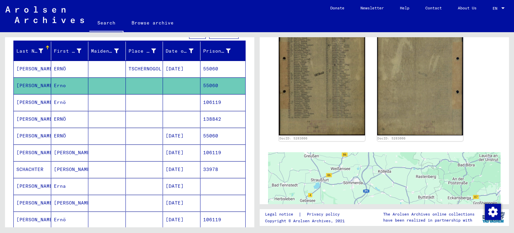
scroll to position [0, 0]
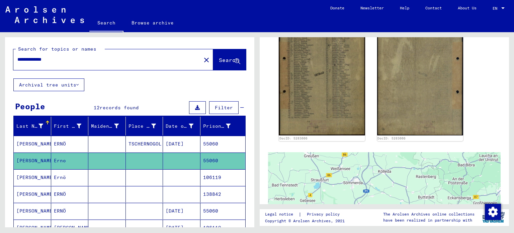
click at [93, 69] on div "**********" at bounding box center [113, 59] width 200 height 21
click at [34, 57] on input "**********" at bounding box center [107, 59] width 180 height 7
drag, startPoint x: 28, startPoint y: 59, endPoint x: 5, endPoint y: 56, distance: 23.0
click at [5, 56] on div "**********" at bounding box center [129, 57] width 249 height 41
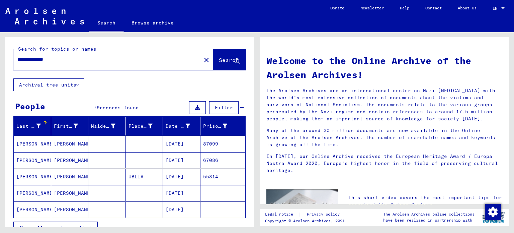
click at [59, 225] on span "Show all search results" at bounding box center [53, 228] width 69 height 6
click at [170, 69] on div "**********" at bounding box center [113, 59] width 200 height 21
click at [144, 55] on div "**********" at bounding box center [103, 59] width 180 height 15
click at [135, 60] on input "**********" at bounding box center [105, 59] width 176 height 7
type input "**********"
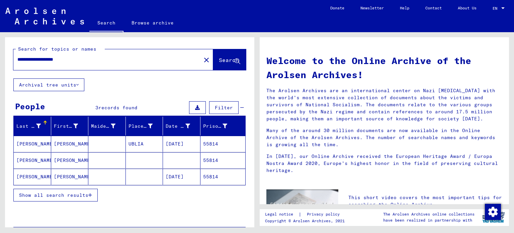
click at [129, 163] on mat-cell at bounding box center [144, 160] width 37 height 16
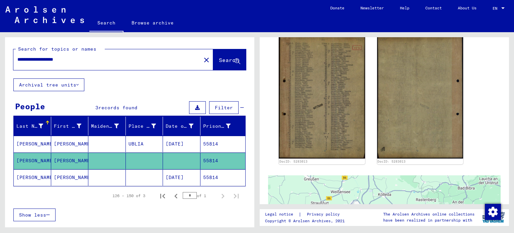
scroll to position [167, 0]
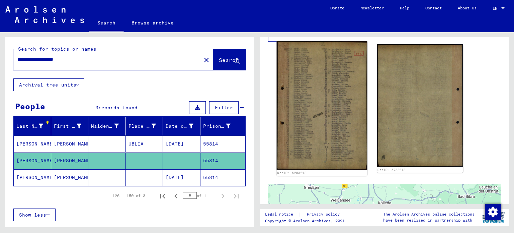
click at [312, 105] on img at bounding box center [322, 105] width 90 height 129
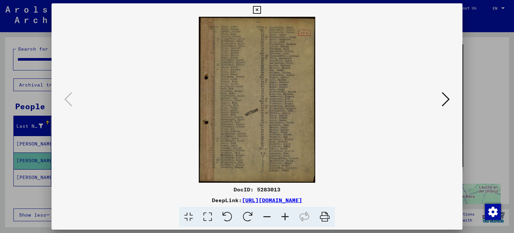
click at [247, 96] on img at bounding box center [257, 100] width 366 height 166
click at [285, 216] on icon at bounding box center [285, 217] width 18 height 20
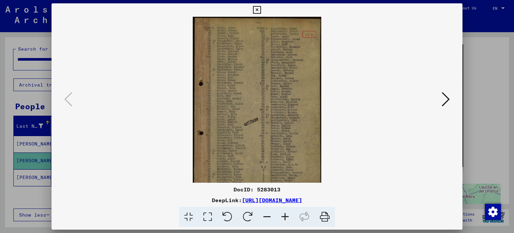
click at [285, 216] on icon at bounding box center [285, 217] width 18 height 20
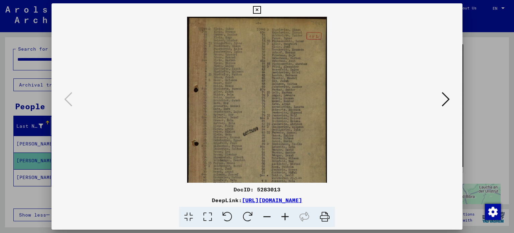
click at [285, 216] on icon at bounding box center [285, 217] width 18 height 20
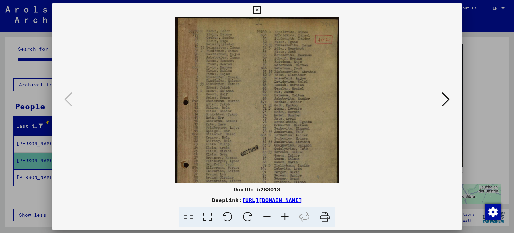
click at [285, 216] on icon at bounding box center [285, 217] width 18 height 20
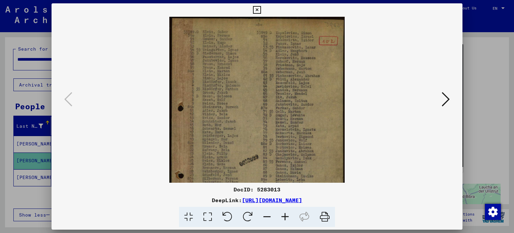
click at [285, 216] on icon at bounding box center [285, 217] width 18 height 20
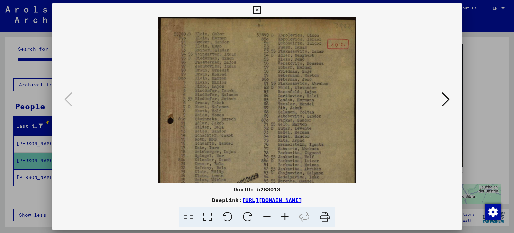
click at [285, 216] on icon at bounding box center [285, 217] width 18 height 20
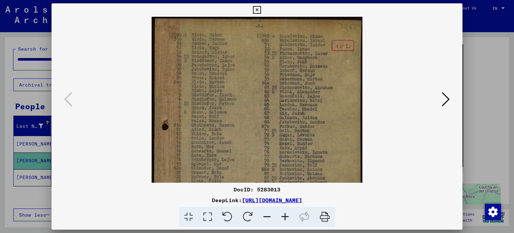
click at [285, 216] on icon at bounding box center [285, 217] width 18 height 20
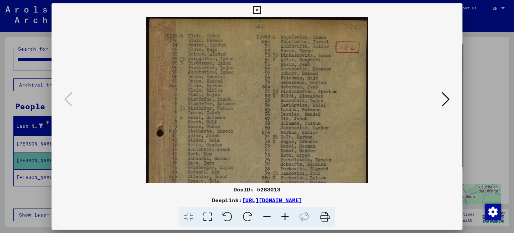
click at [285, 216] on icon at bounding box center [285, 217] width 18 height 20
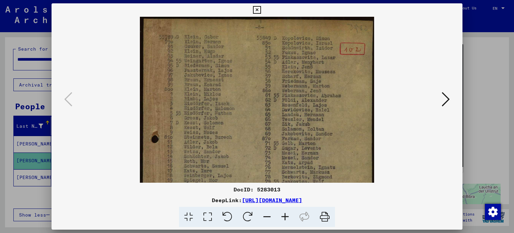
click at [285, 216] on icon at bounding box center [285, 217] width 18 height 20
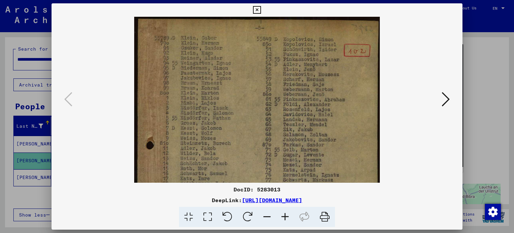
click at [285, 216] on icon at bounding box center [285, 217] width 18 height 20
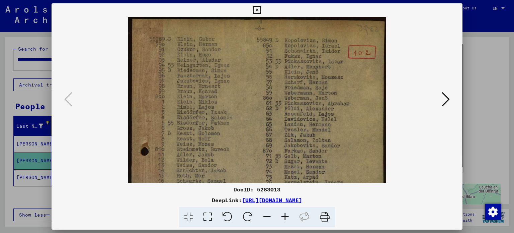
click at [285, 216] on icon at bounding box center [285, 217] width 18 height 20
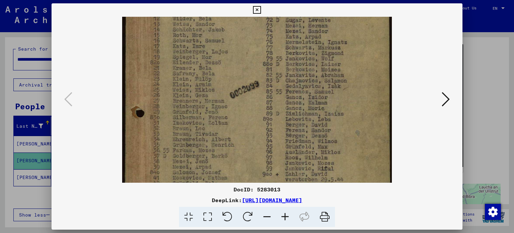
scroll to position [151, 0]
drag, startPoint x: 231, startPoint y: 105, endPoint x: 327, endPoint y: -41, distance: 174.5
click at [327, 0] on html "**********" at bounding box center [257, 116] width 514 height 233
